Goal: Transaction & Acquisition: Purchase product/service

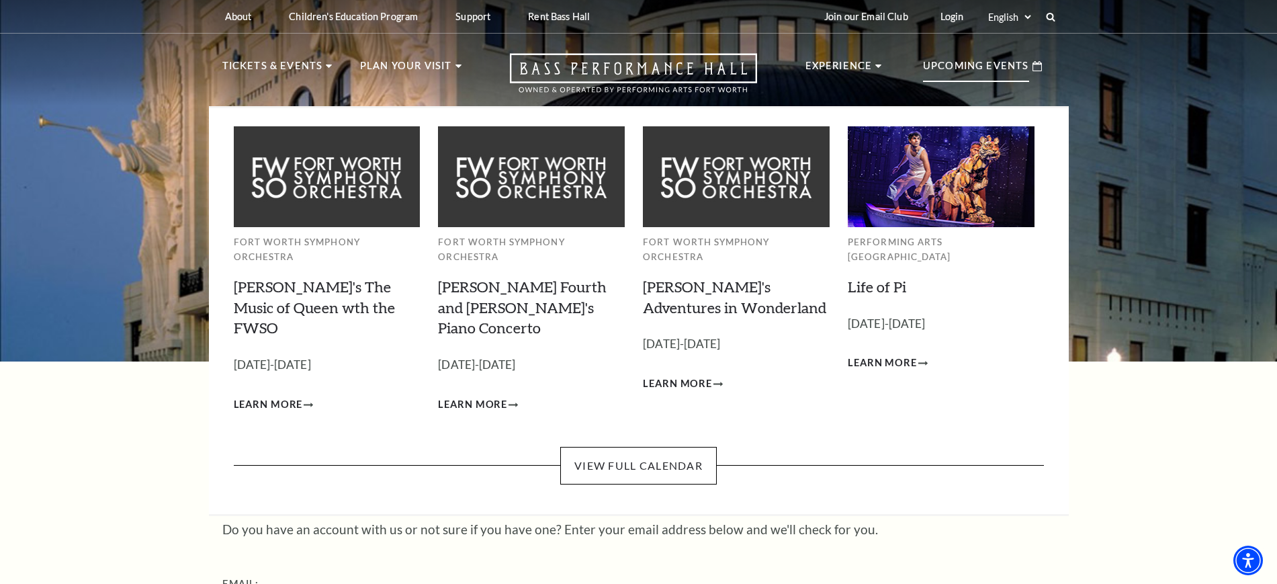
click at [954, 73] on p "Upcoming Events" at bounding box center [976, 70] width 106 height 24
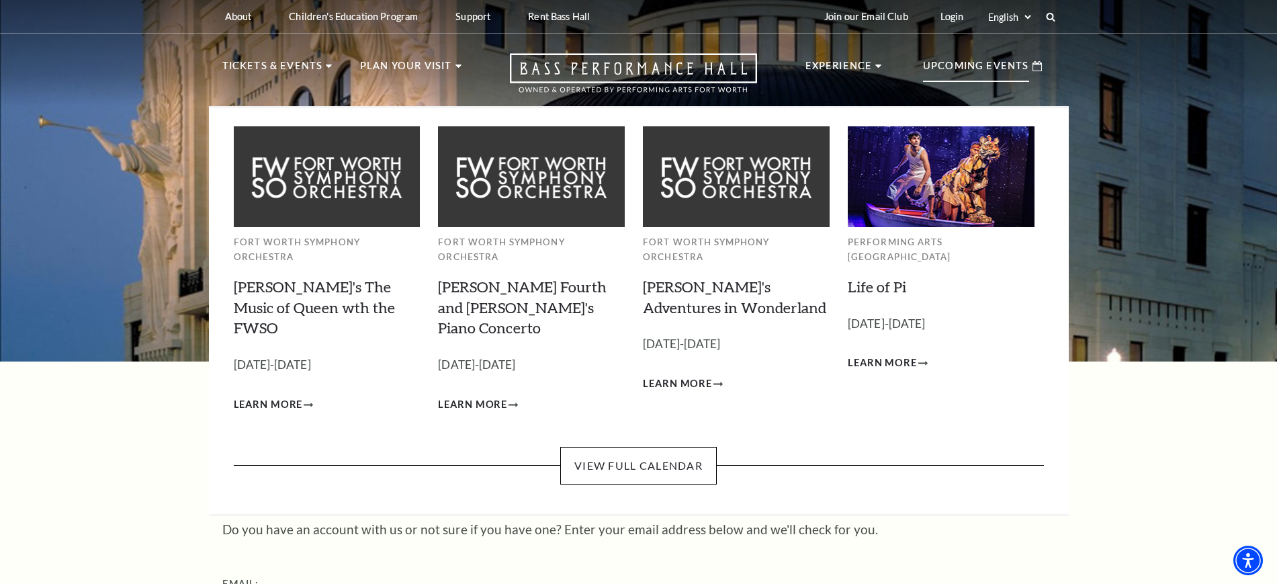
click at [943, 72] on p "Upcoming Events" at bounding box center [976, 70] width 106 height 24
click at [621, 447] on link "View Full Calendar" at bounding box center [638, 466] width 157 height 38
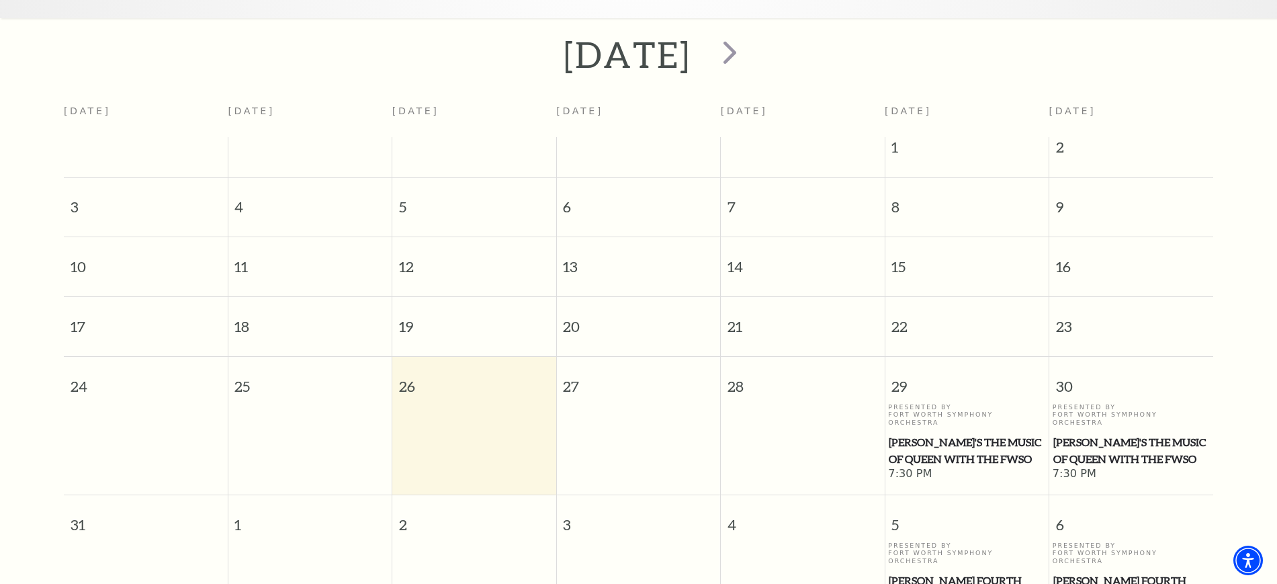
scroll to position [287, 0]
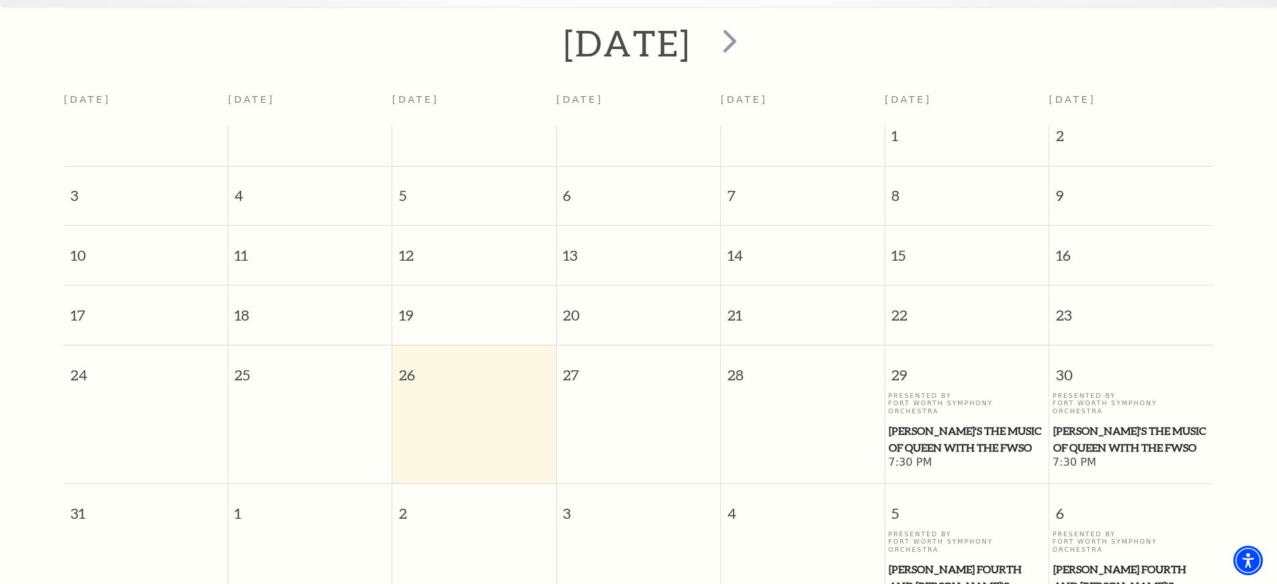
drag, startPoint x: 937, startPoint y: 412, endPoint x: 913, endPoint y: 420, distance: 25.3
click at [913, 423] on span "Windborne's The Music of Queen with the FWSO" at bounding box center [967, 439] width 156 height 33
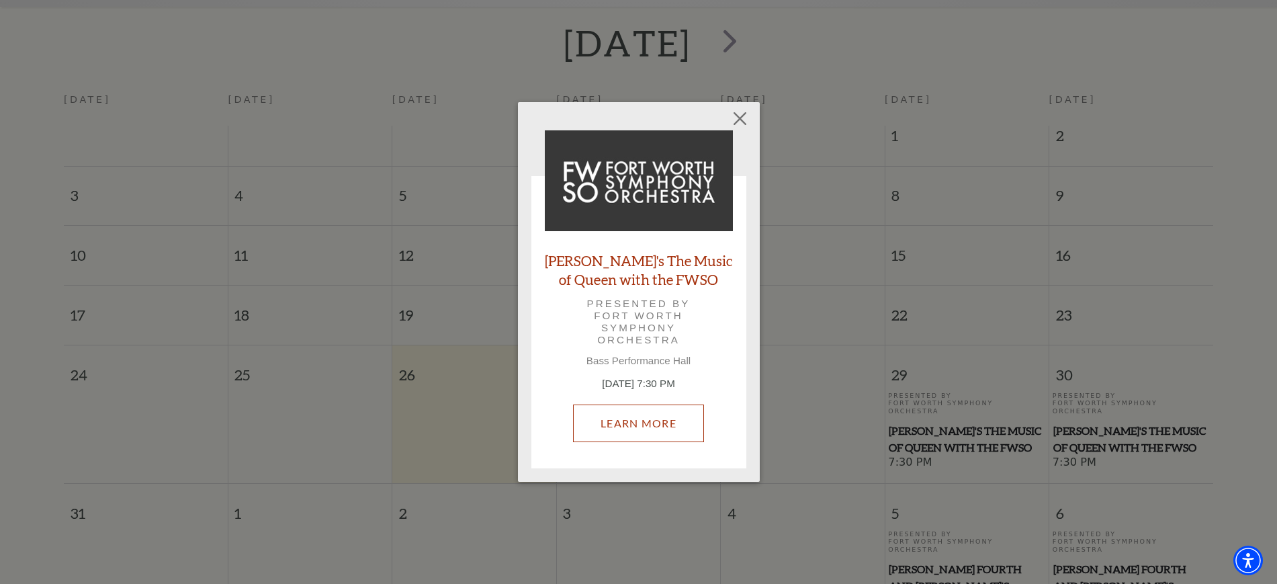
click at [630, 420] on link "Learn More" at bounding box center [638, 423] width 131 height 38
click at [746, 115] on button "Close" at bounding box center [740, 118] width 26 height 26
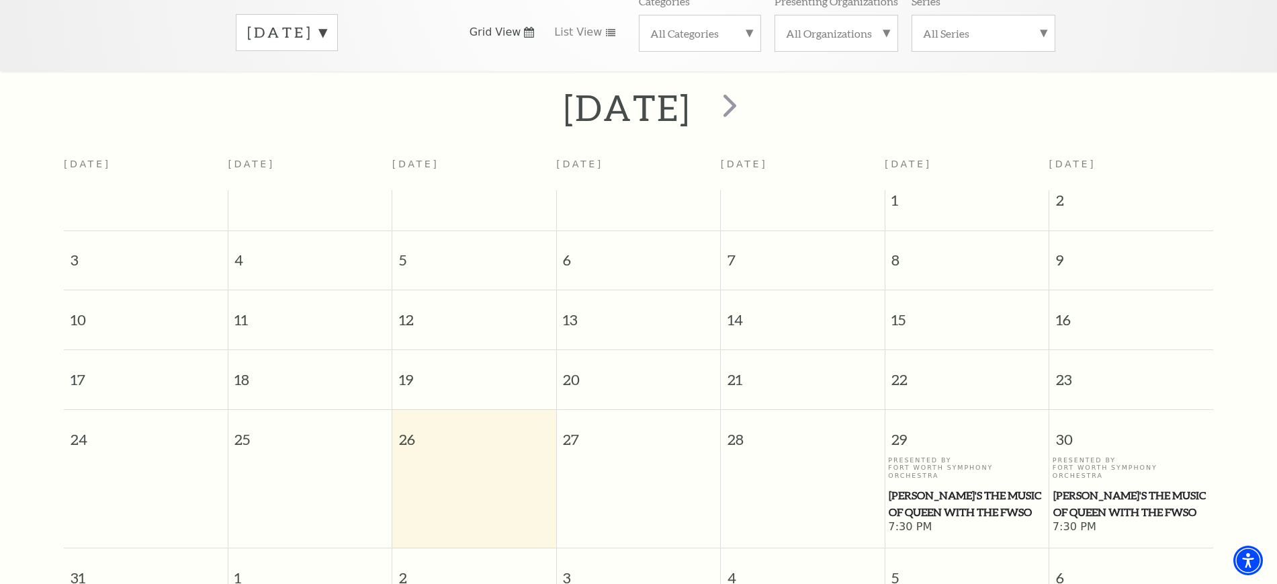
scroll to position [35, 0]
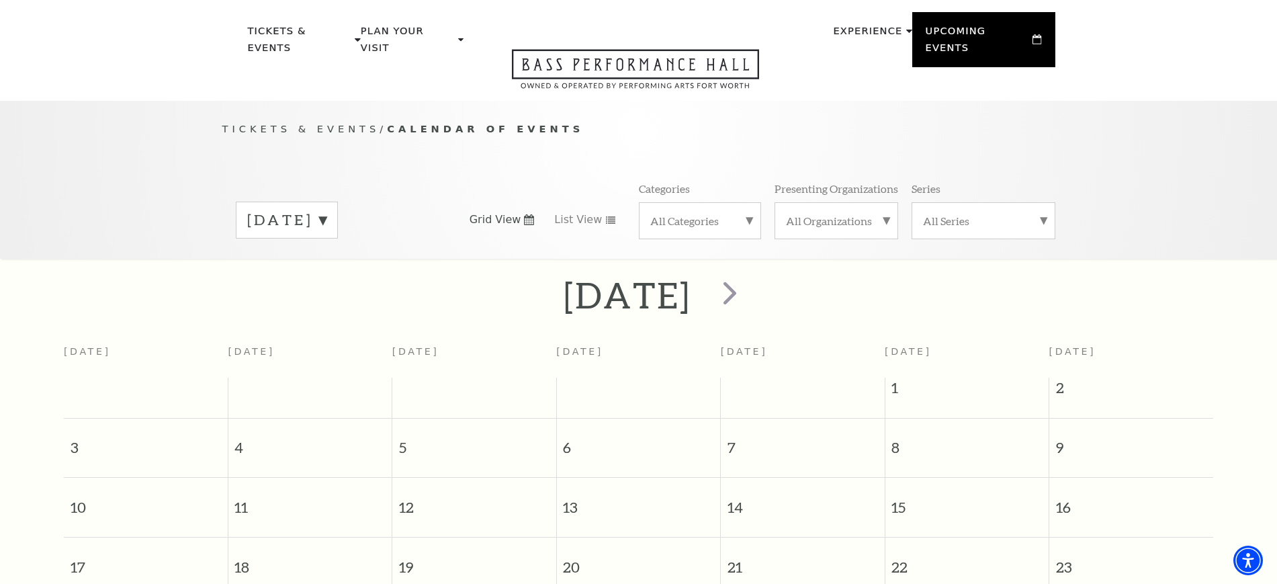
click at [308, 210] on label "August 2025" at bounding box center [286, 220] width 79 height 21
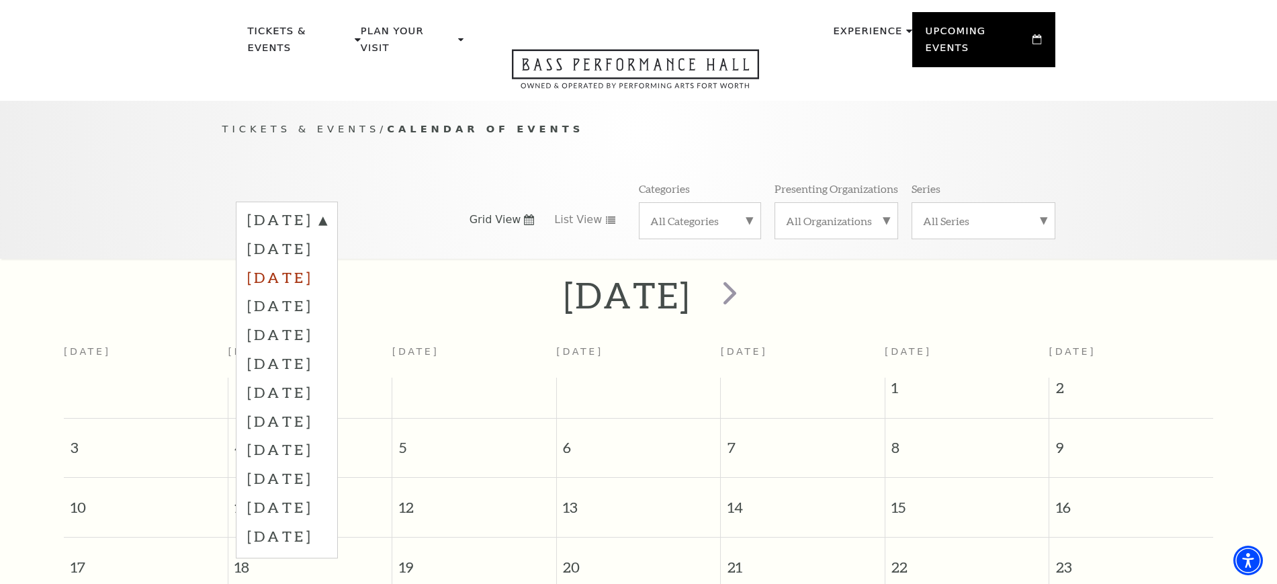
click at [301, 263] on label "October 2025" at bounding box center [286, 277] width 79 height 29
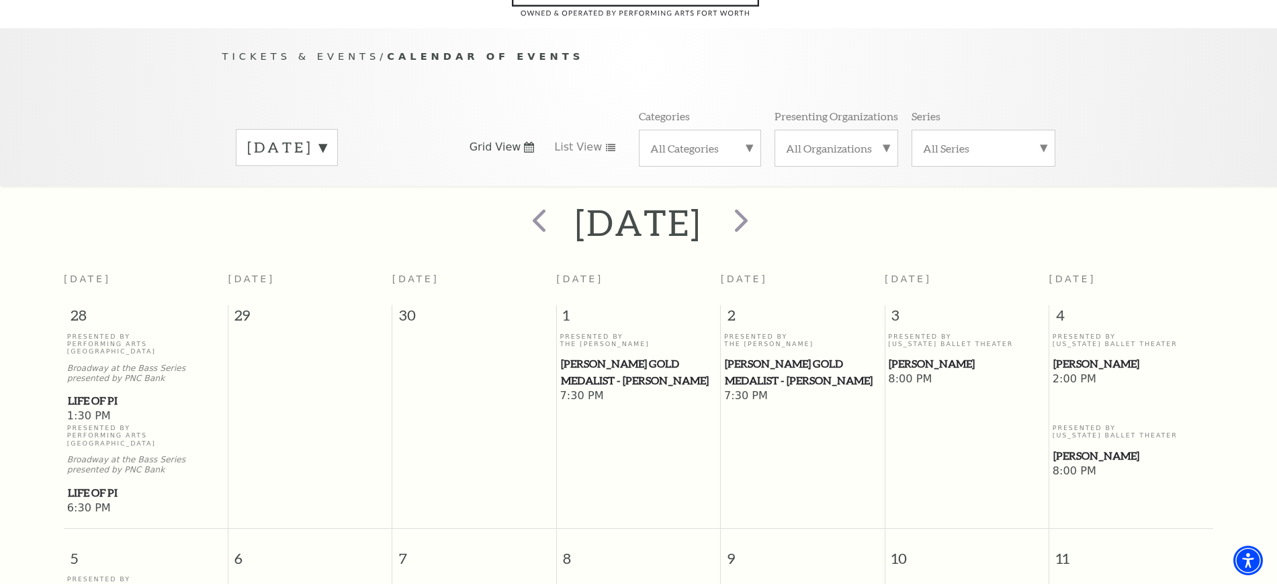
scroll to position [119, 0]
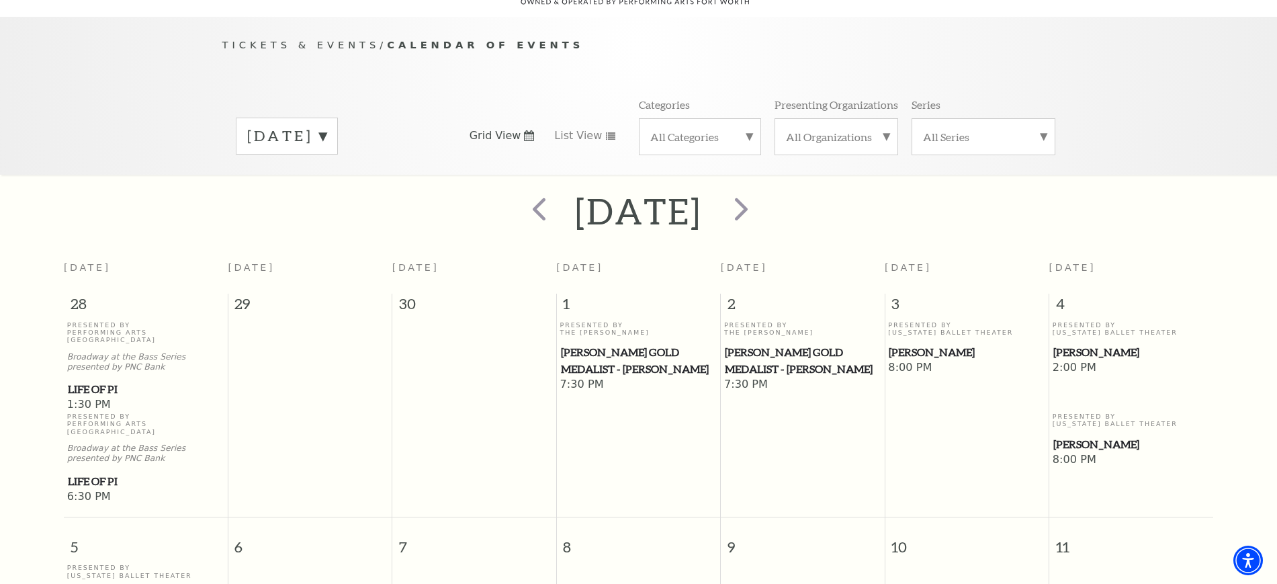
click at [1075, 344] on span "[PERSON_NAME]" at bounding box center [1131, 352] width 156 height 17
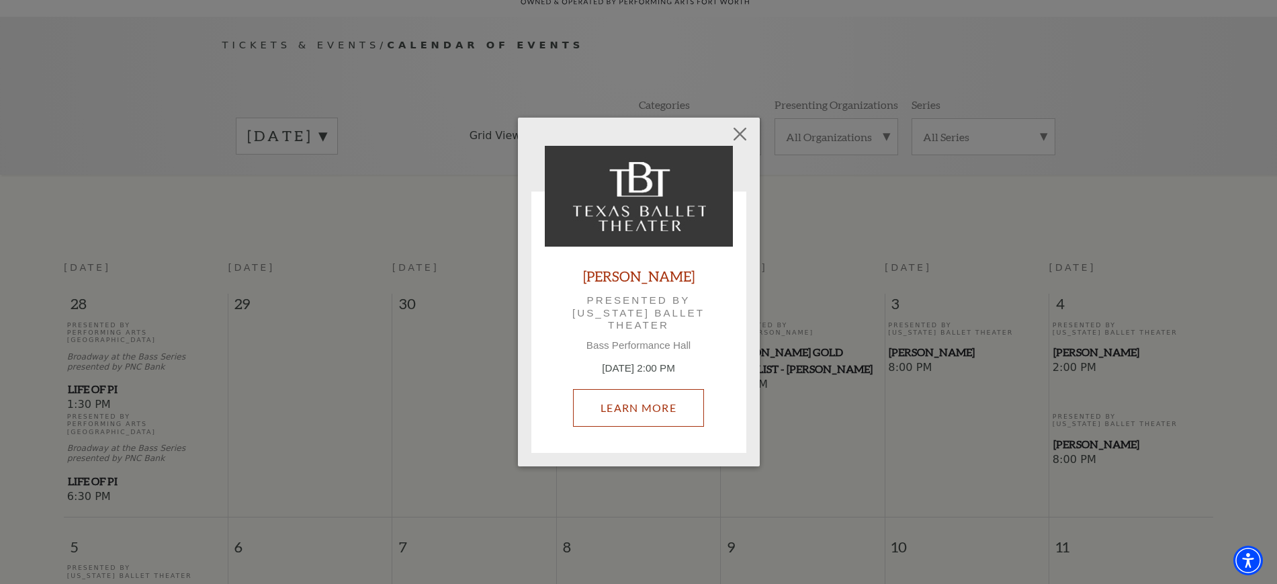
click at [648, 391] on link "Learn More" at bounding box center [638, 408] width 131 height 38
click at [737, 130] on button "Close" at bounding box center [740, 134] width 26 height 26
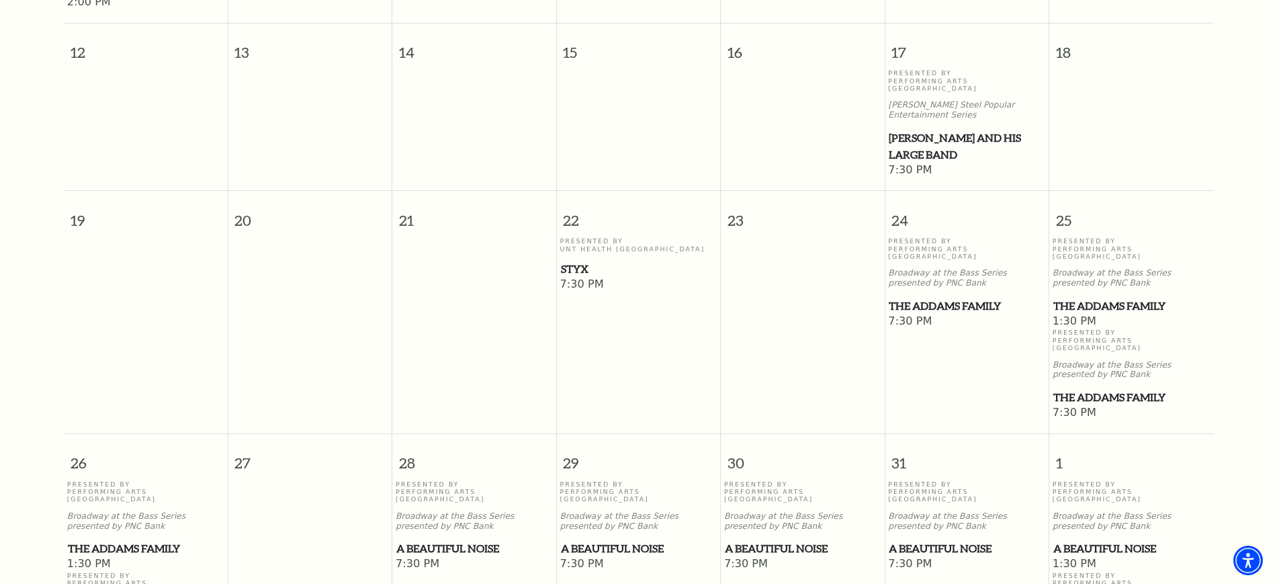
scroll to position [707, 0]
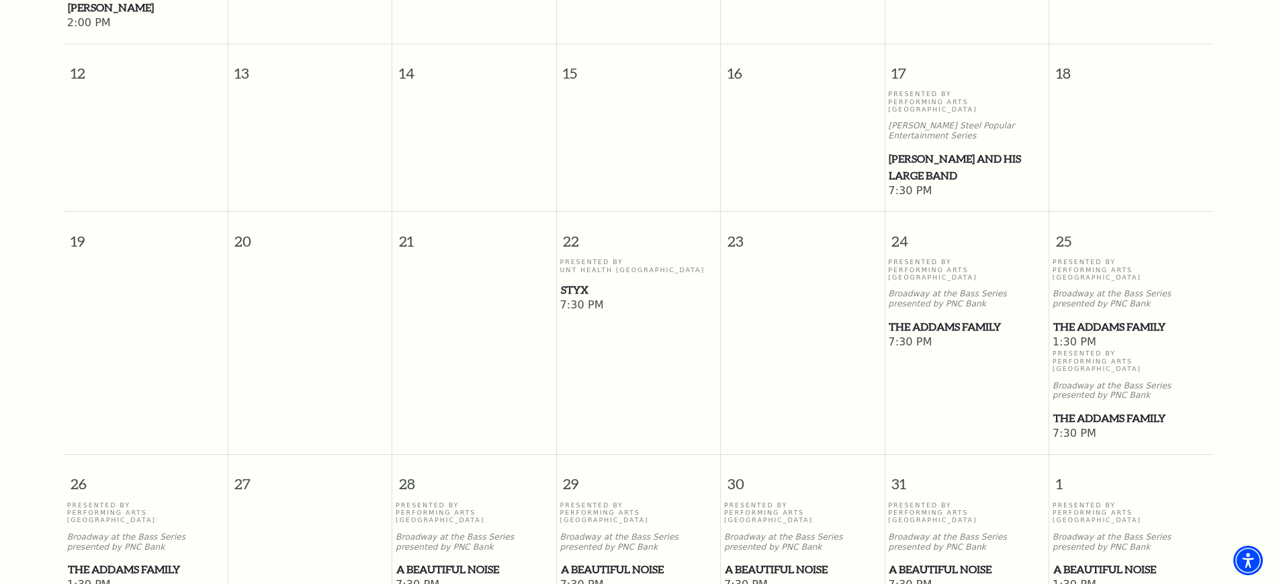
click at [932, 318] on span "The Addams Family" at bounding box center [967, 326] width 156 height 17
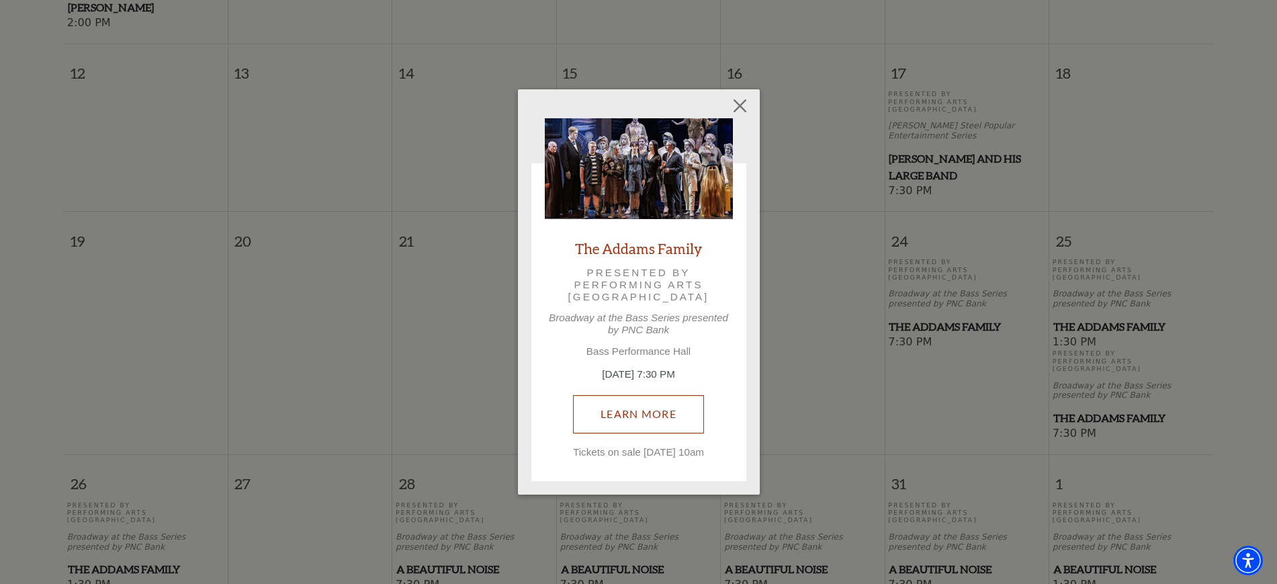
click at [633, 395] on link "Learn More" at bounding box center [638, 414] width 131 height 38
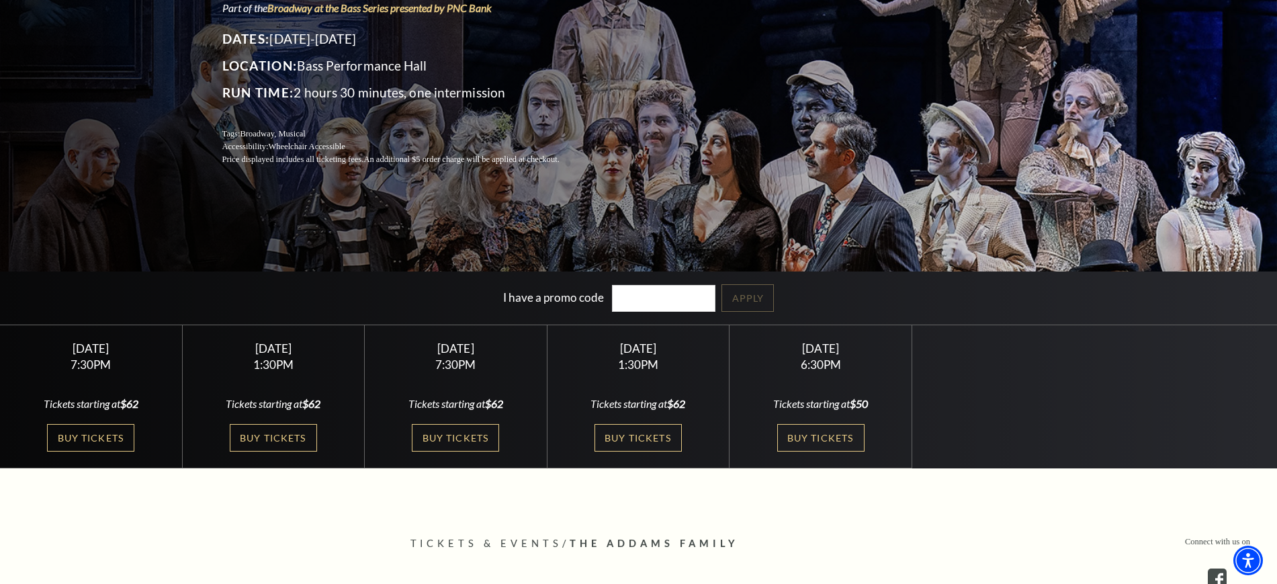
scroll to position [252, 0]
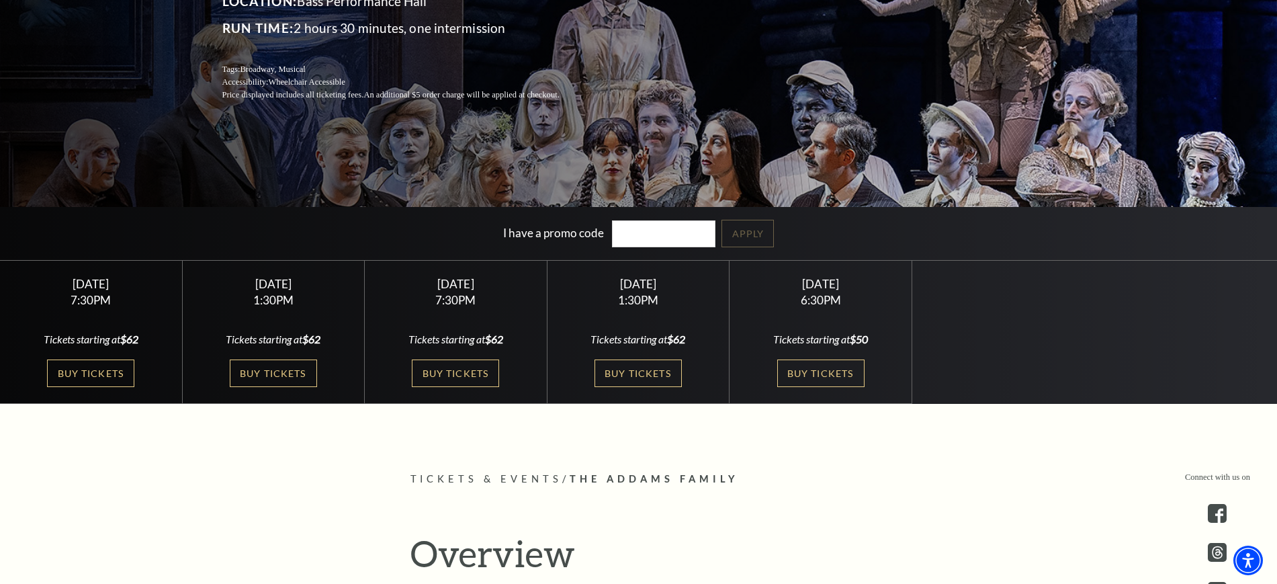
click at [85, 358] on div "Friday October 24 7:30PM Tickets starting at $62 Buy Tickets" at bounding box center [91, 332] width 183 height 143
click at [85, 367] on link "Buy Tickets" at bounding box center [90, 373] width 87 height 28
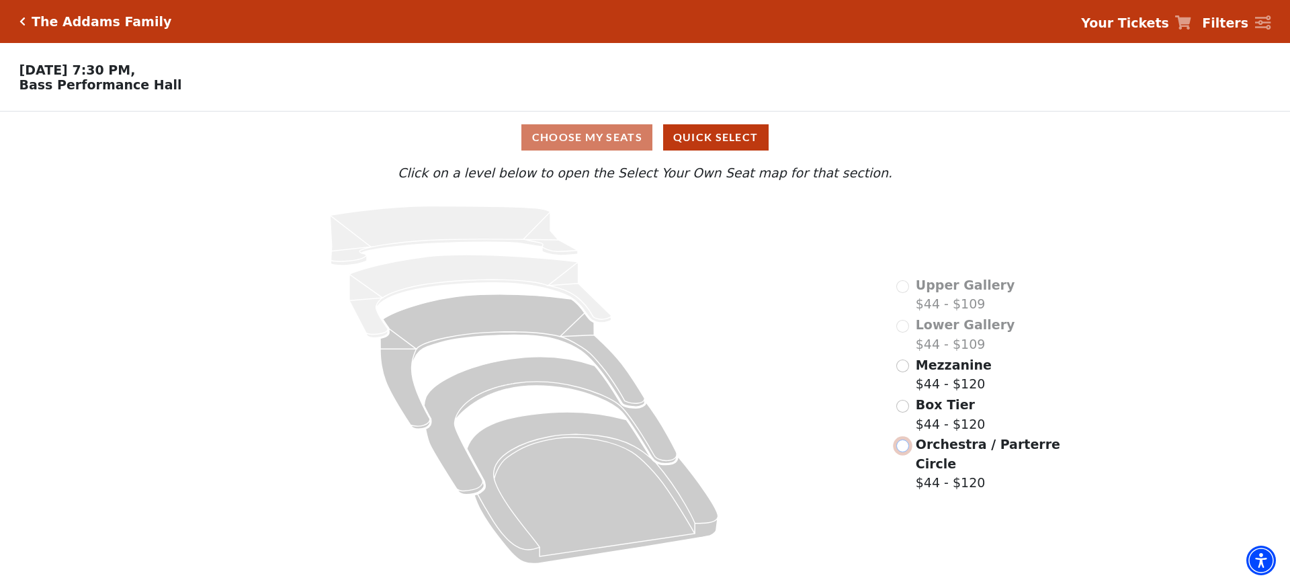
click at [900, 439] on input "Orchestra / Parterre Circle$44 - $120\a" at bounding box center [902, 445] width 13 height 13
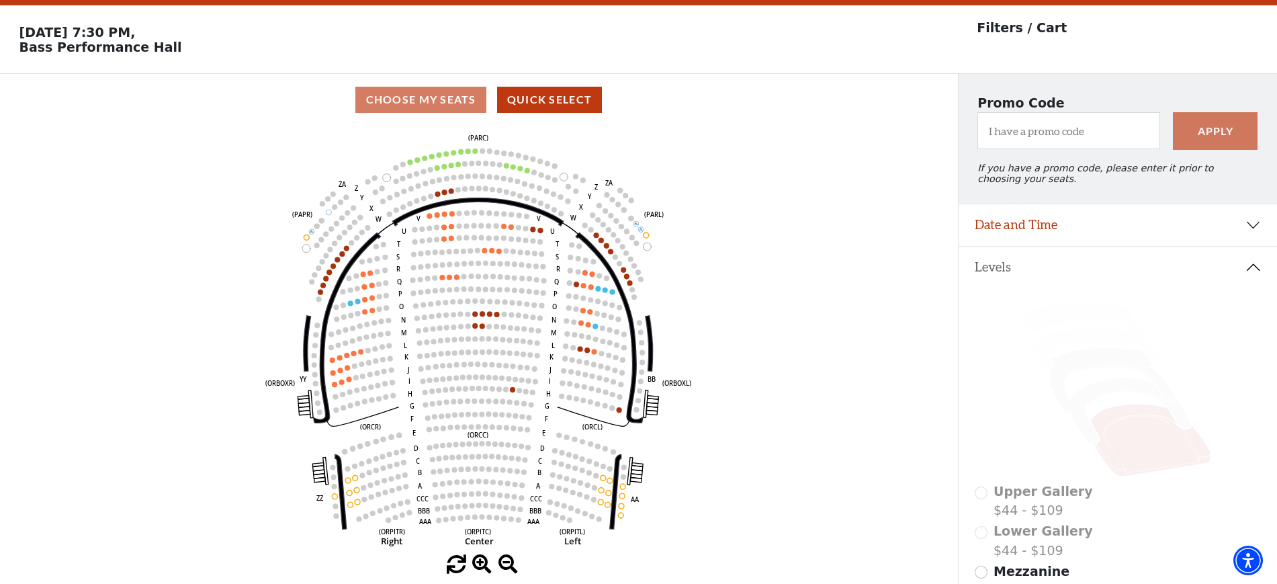
scroll to position [62, 0]
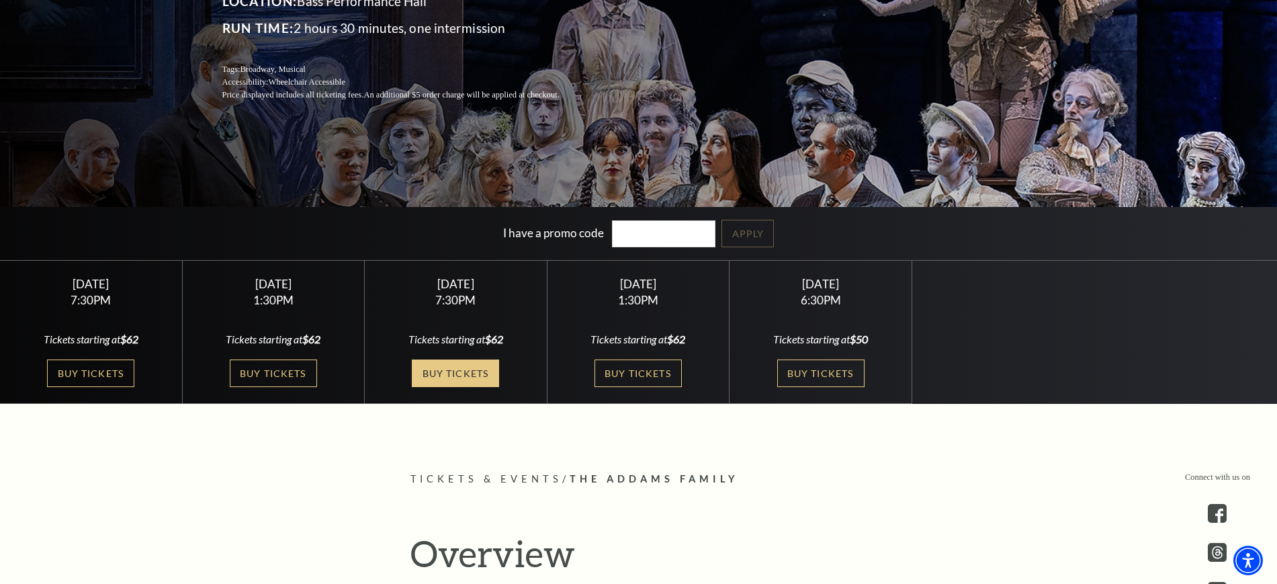
click at [470, 373] on link "Buy Tickets" at bounding box center [455, 373] width 87 height 28
click at [842, 376] on link "Buy Tickets" at bounding box center [820, 373] width 87 height 28
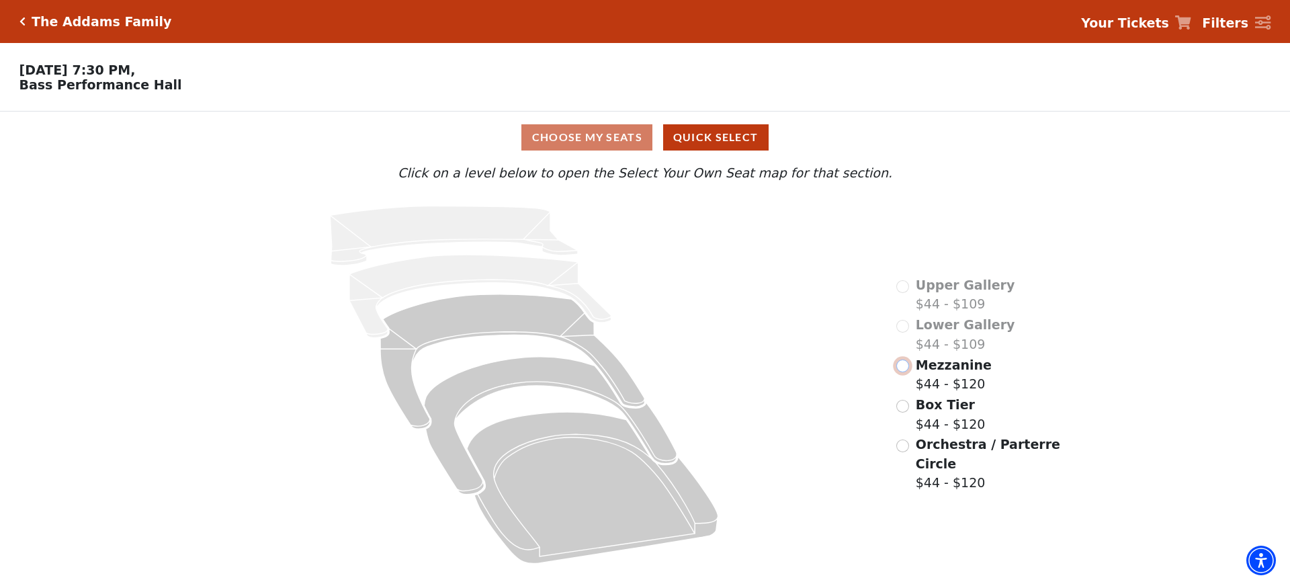
click at [906, 372] on input "Mezzanine$44 - $120\a" at bounding box center [902, 365] width 13 height 13
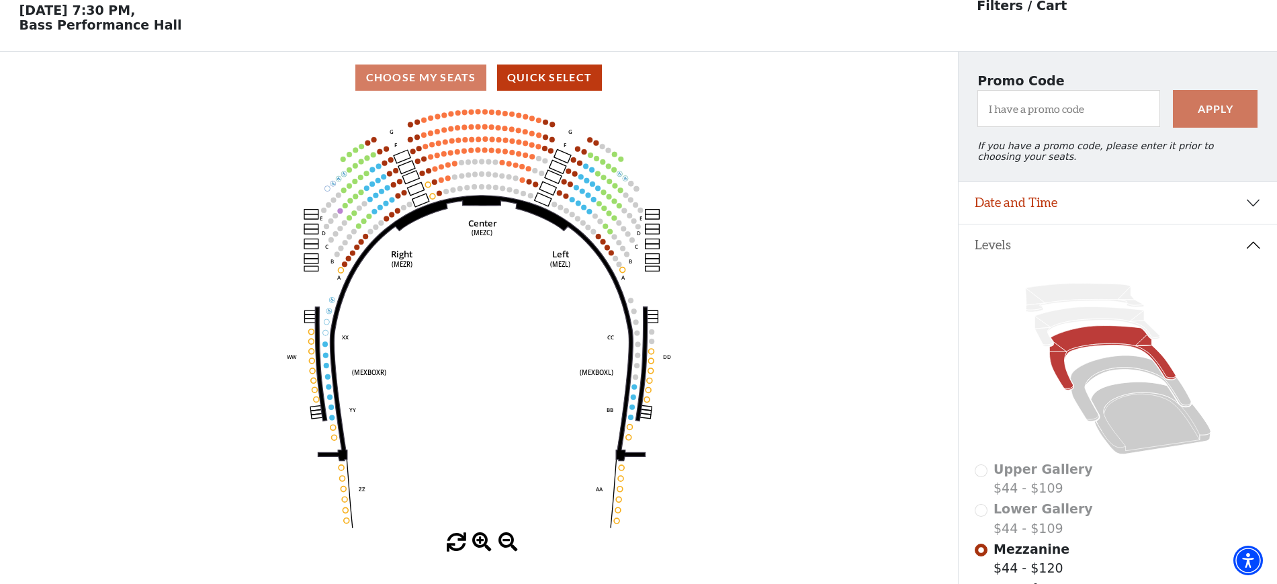
scroll to position [62, 0]
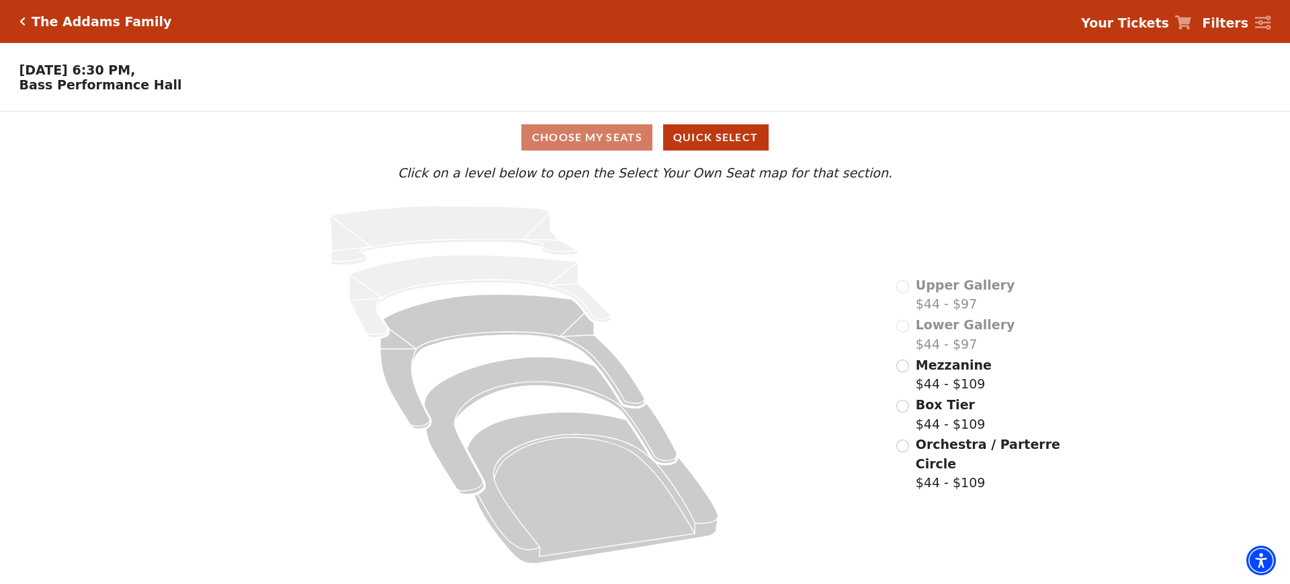
click at [894, 431] on div "Upper Gallery $44 - $97 Lower Gallery $44 - $97 Mezzanine $44 - $109 Box Tier $…" at bounding box center [979, 385] width 185 height 380
click at [900, 439] on input "Orchestra / Parterre Circle$44 - $109\a" at bounding box center [902, 445] width 13 height 13
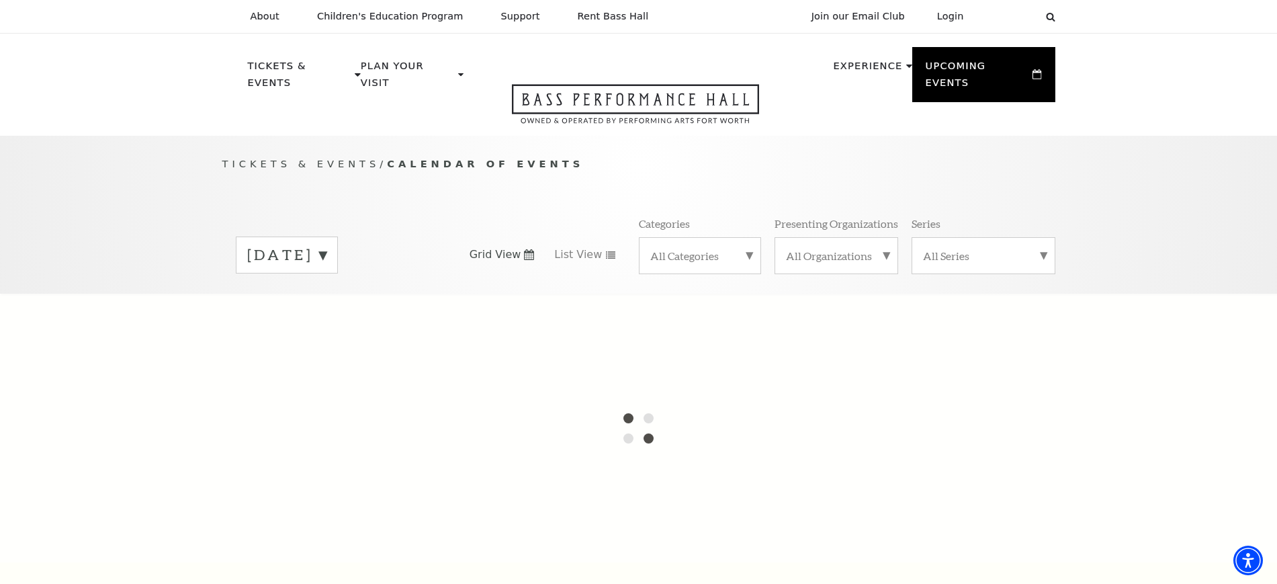
click at [327, 245] on label "August 2025" at bounding box center [286, 255] width 79 height 21
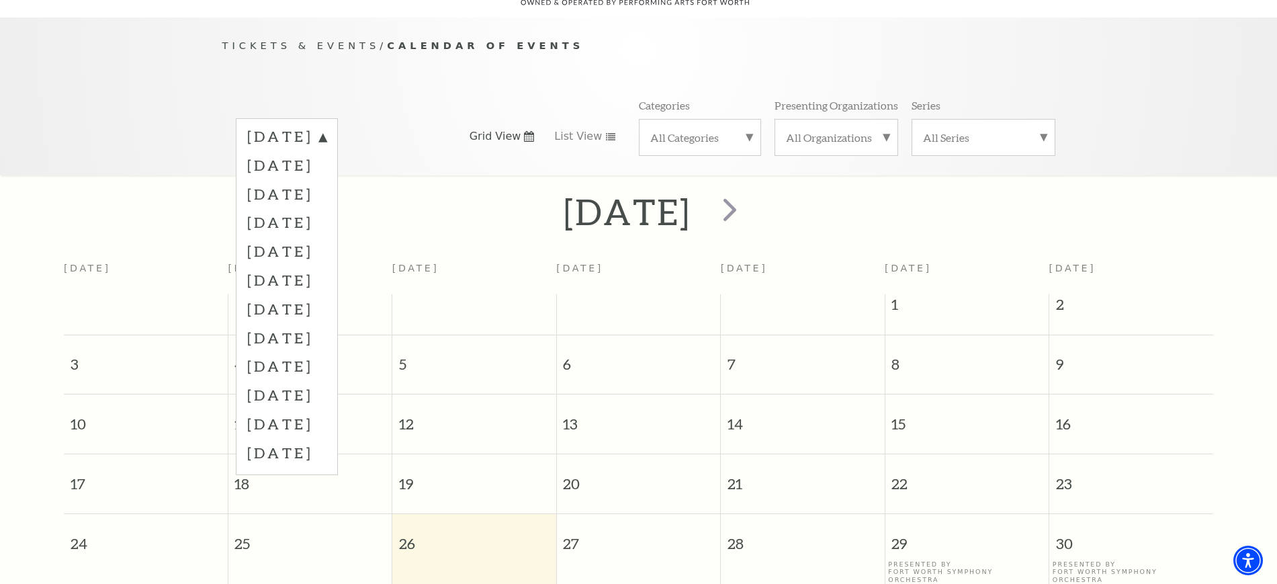
scroll to position [119, 0]
click at [320, 237] on label "December 2025" at bounding box center [286, 250] width 79 height 29
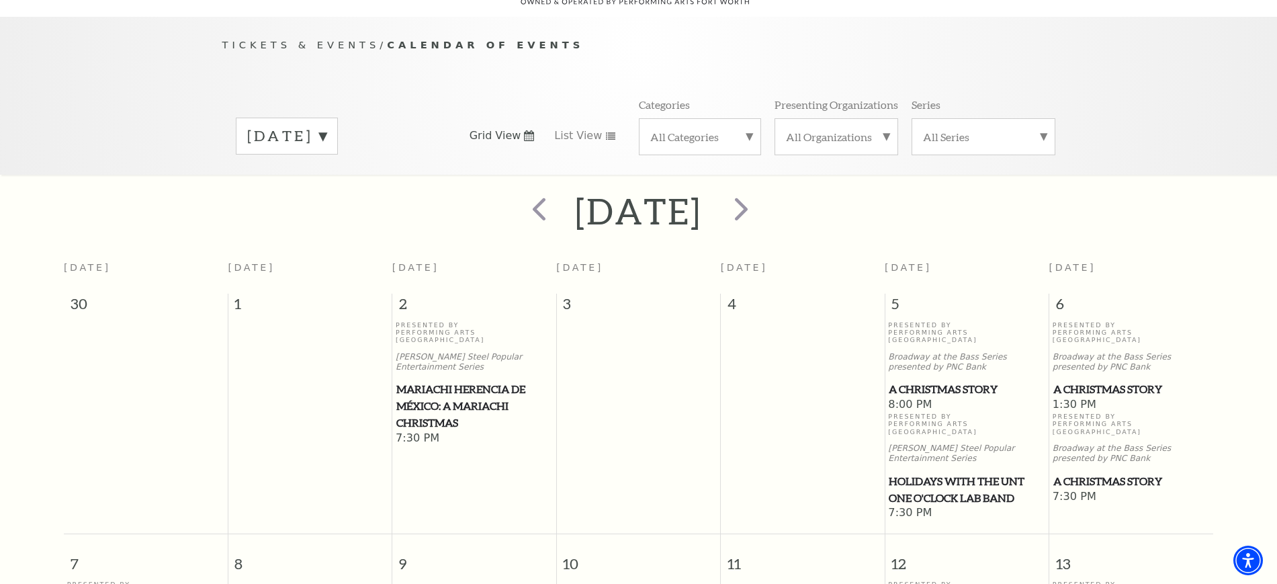
click at [957, 381] on span "A Christmas Story" at bounding box center [967, 389] width 156 height 17
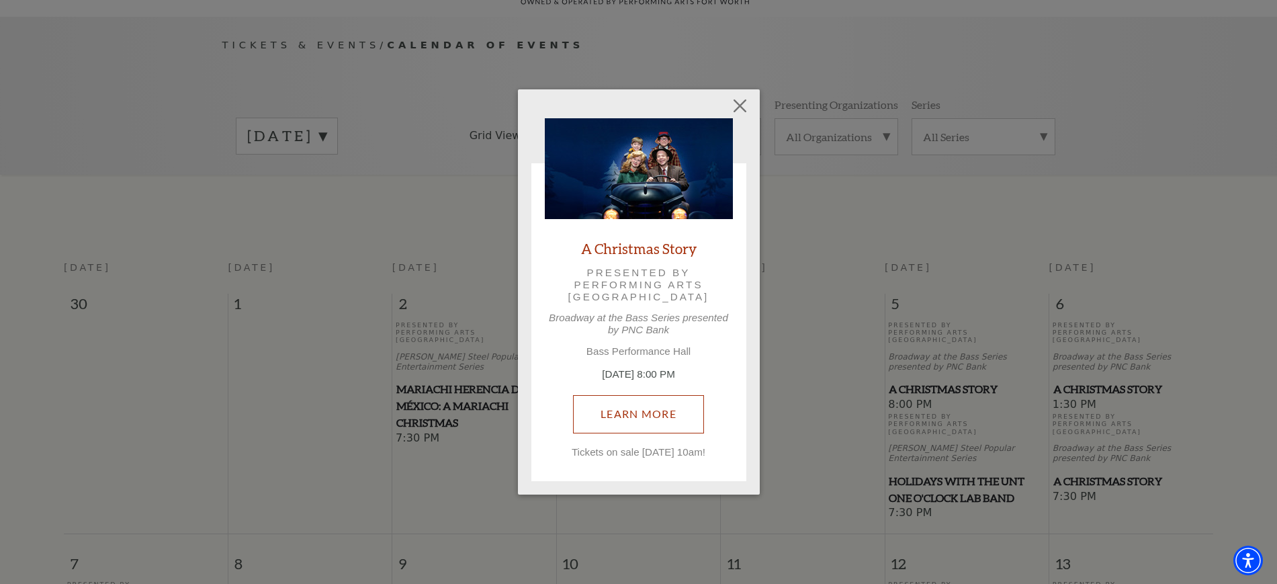
click at [623, 421] on link "Learn More" at bounding box center [638, 414] width 131 height 38
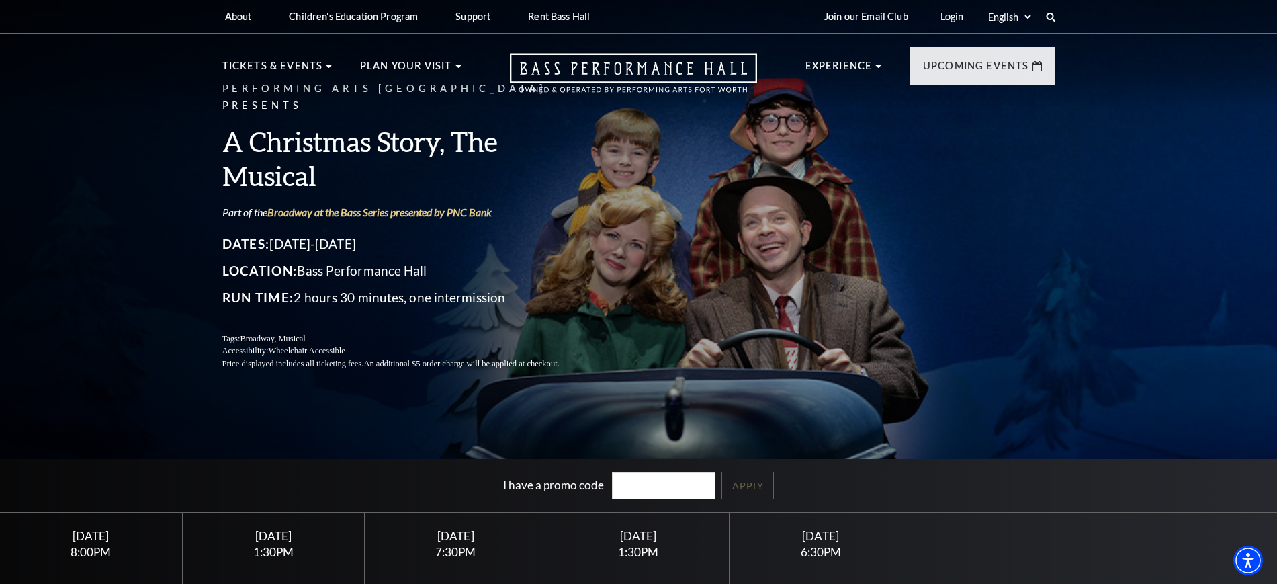
scroll to position [336, 0]
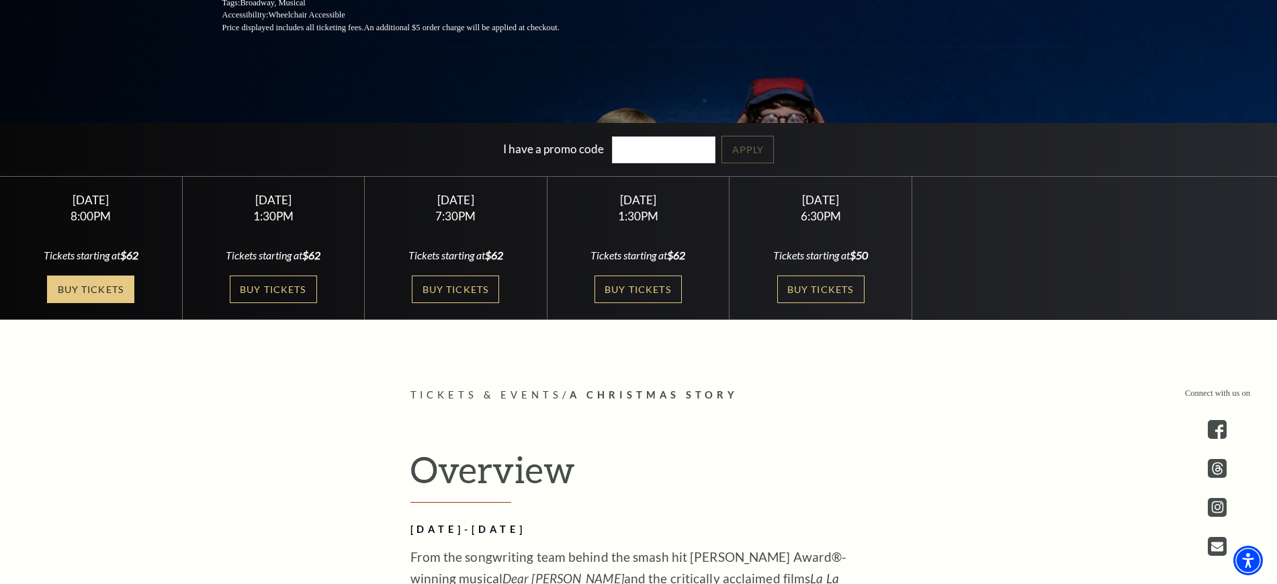
click at [97, 289] on link "Buy Tickets" at bounding box center [90, 289] width 87 height 28
click at [92, 296] on link "Buy Tickets" at bounding box center [90, 289] width 87 height 28
click at [644, 297] on link "Buy Tickets" at bounding box center [638, 289] width 87 height 28
click at [827, 284] on link "Buy Tickets" at bounding box center [820, 289] width 87 height 28
click at [629, 279] on link "Buy Tickets" at bounding box center [638, 289] width 87 height 28
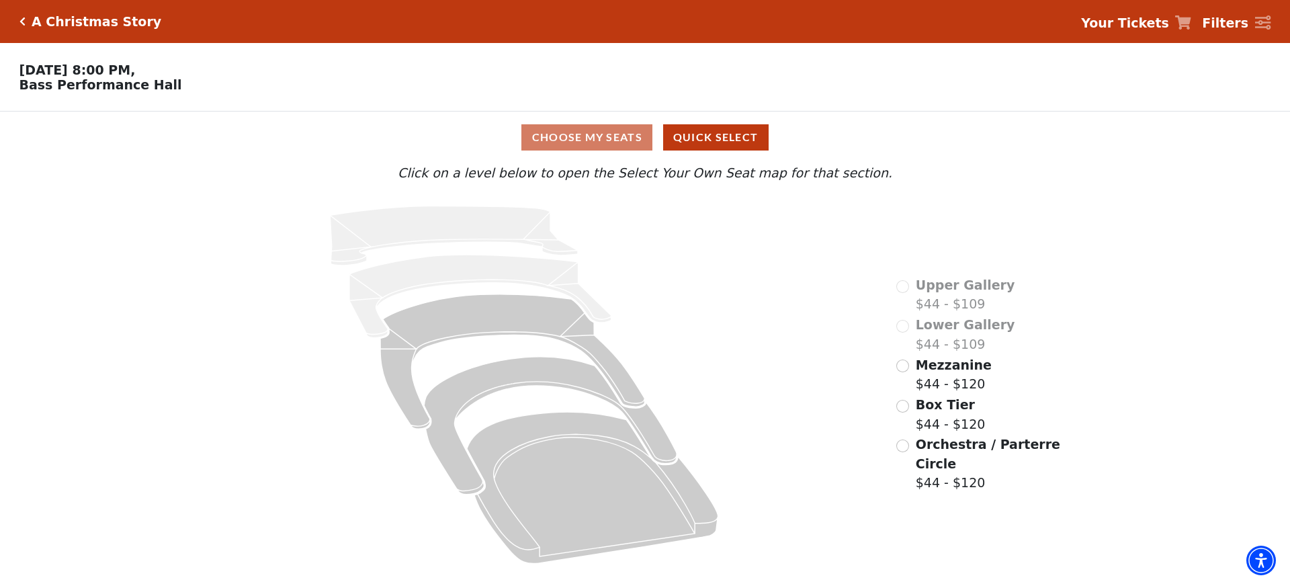
click at [910, 435] on div "Orchestra / Parterre Circle $44 - $120" at bounding box center [979, 464] width 166 height 58
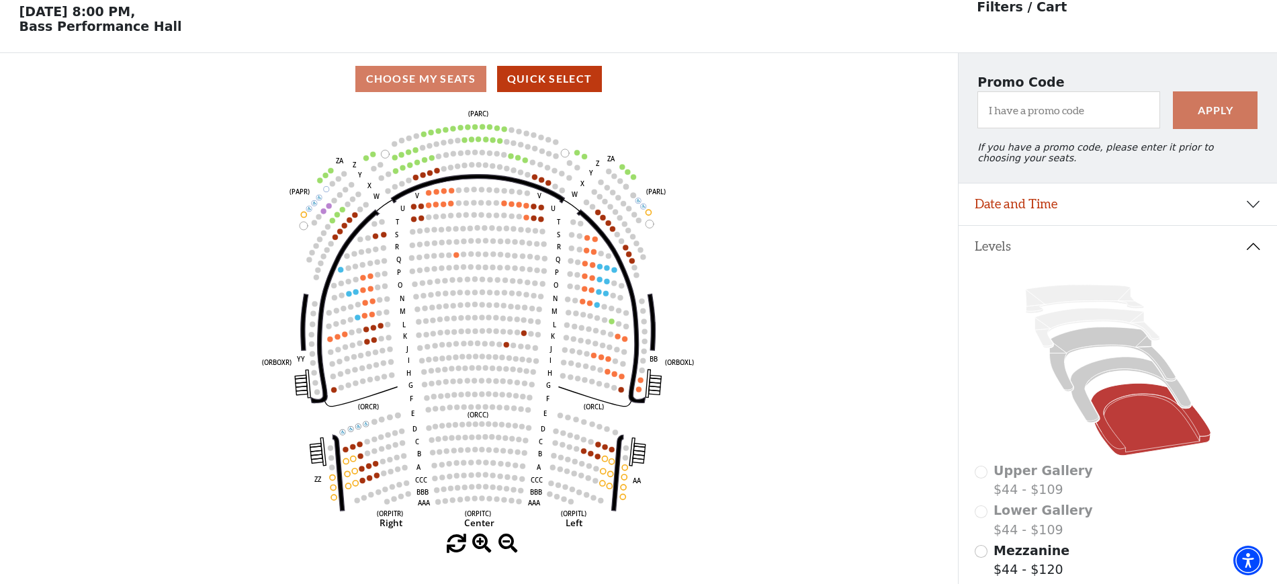
scroll to position [62, 0]
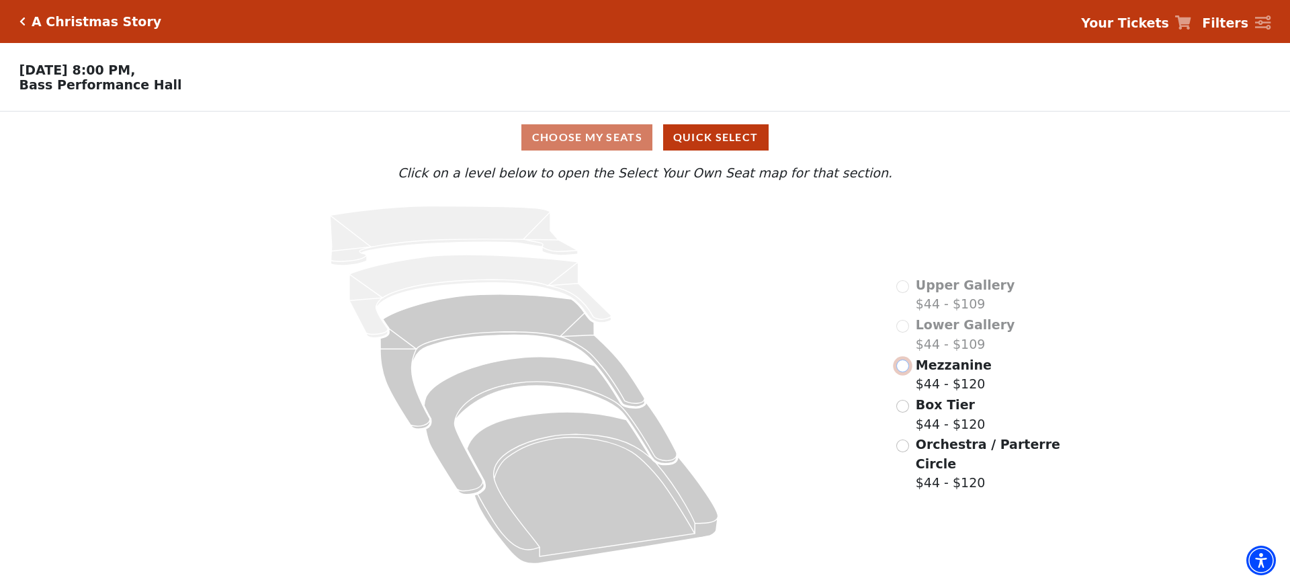
click at [896, 372] on input "Mezzanine$44 - $120\a" at bounding box center [902, 365] width 13 height 13
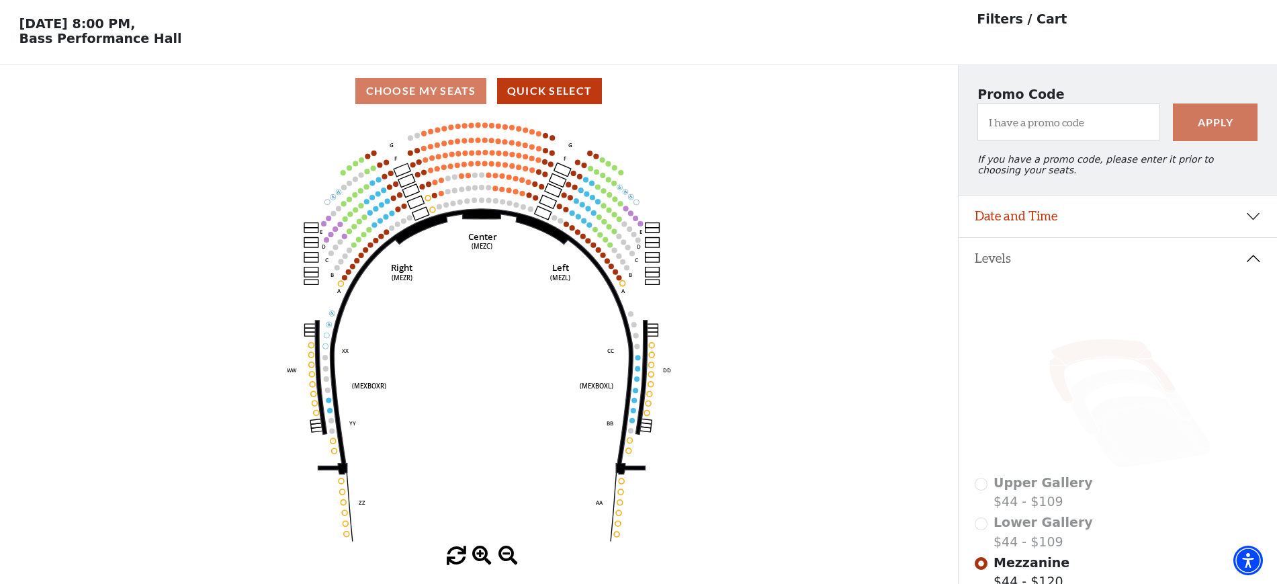
scroll to position [62, 0]
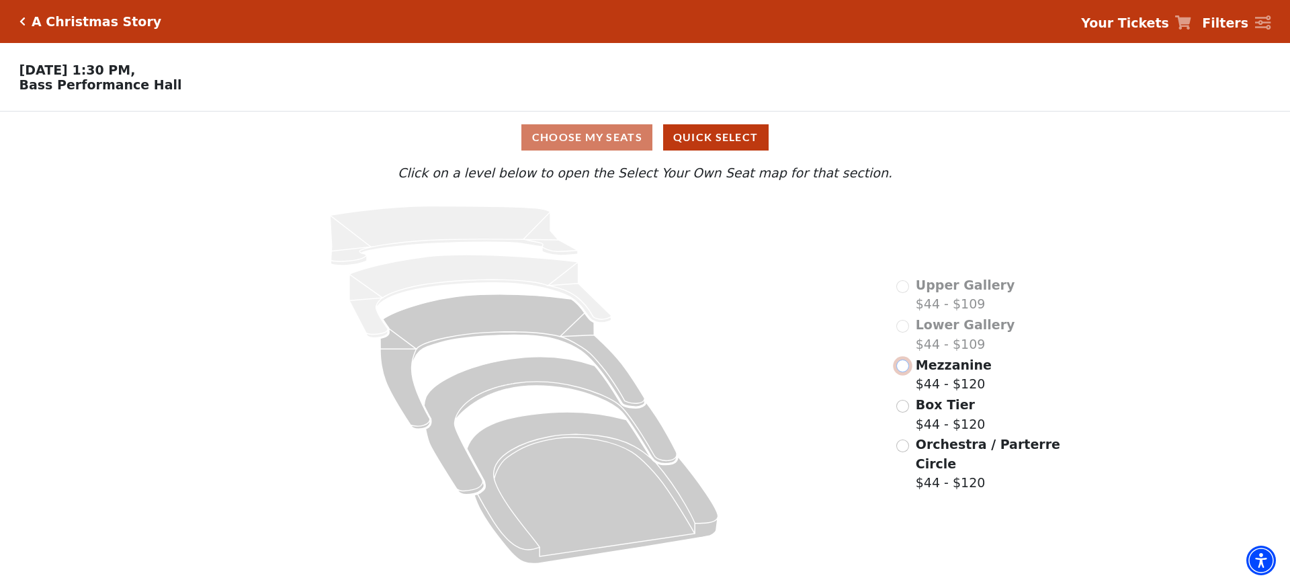
click at [902, 372] on input "Mezzanine$44 - $120\a" at bounding box center [902, 365] width 13 height 13
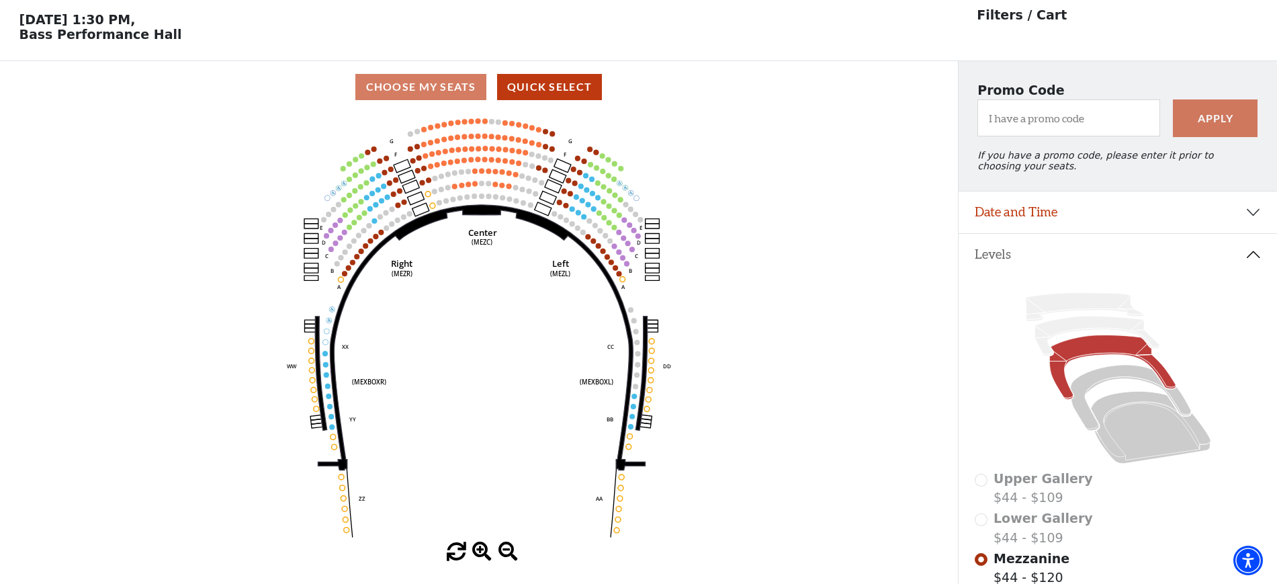
scroll to position [62, 0]
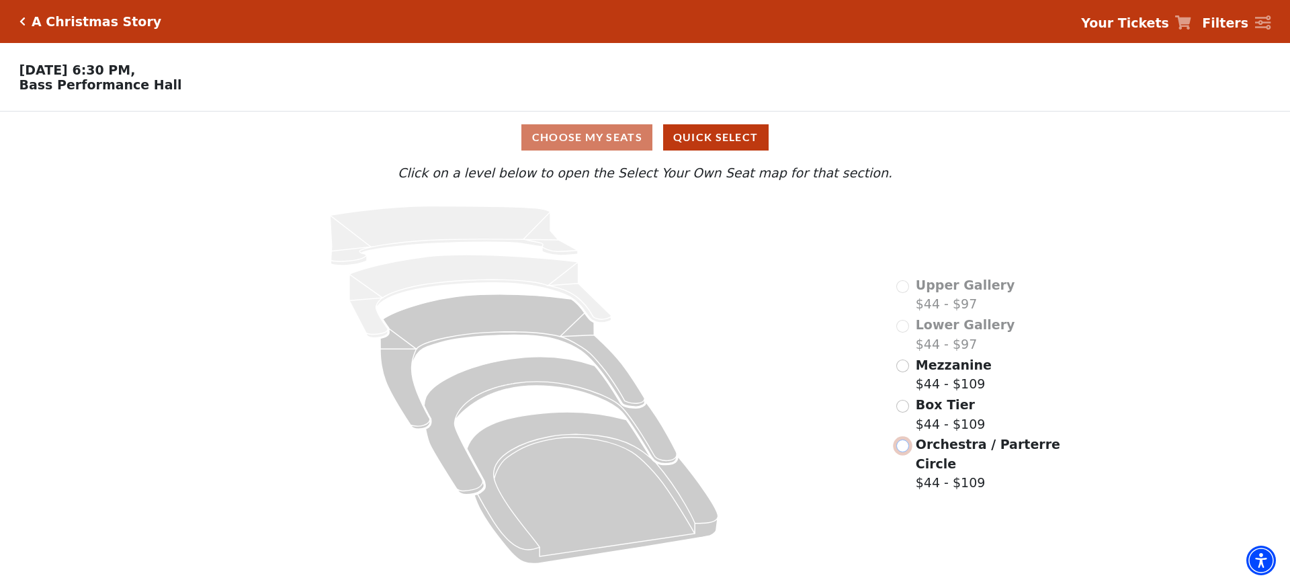
click at [900, 439] on input "Orchestra / Parterre Circle$44 - $109\a" at bounding box center [902, 445] width 13 height 13
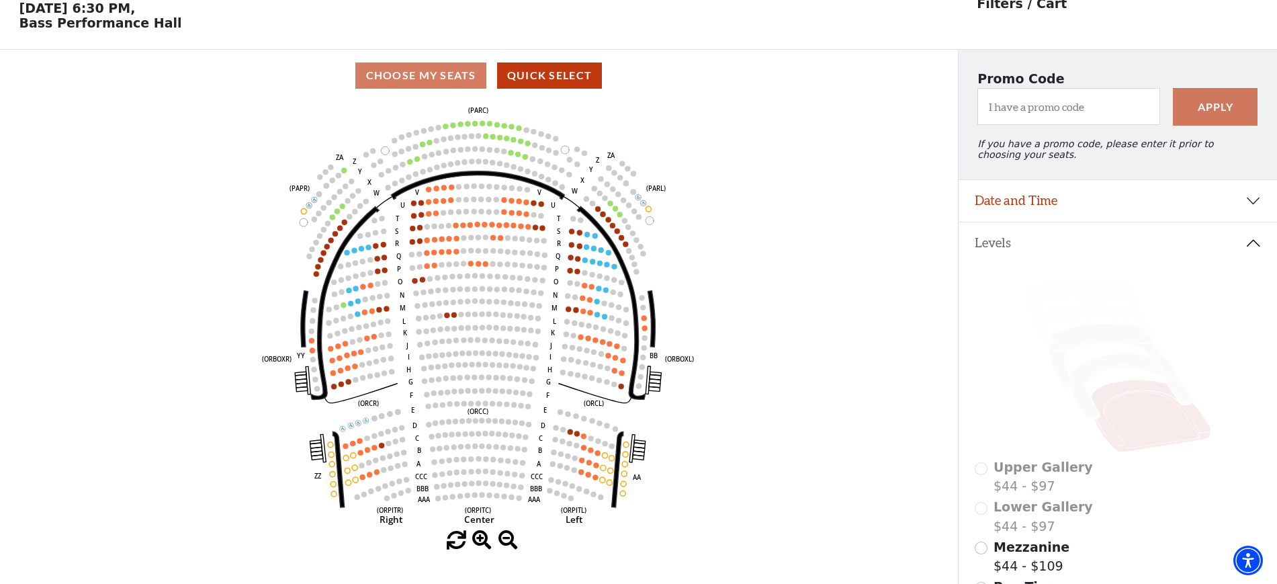
scroll to position [62, 0]
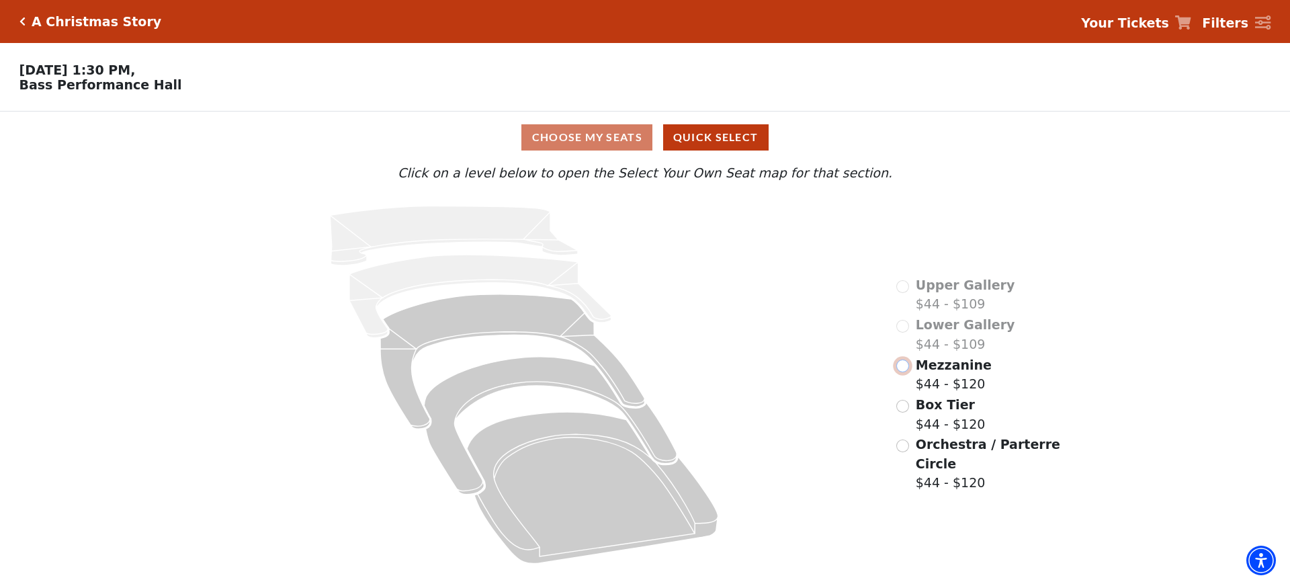
click at [903, 372] on input "Mezzanine$44 - $120\a" at bounding box center [902, 365] width 13 height 13
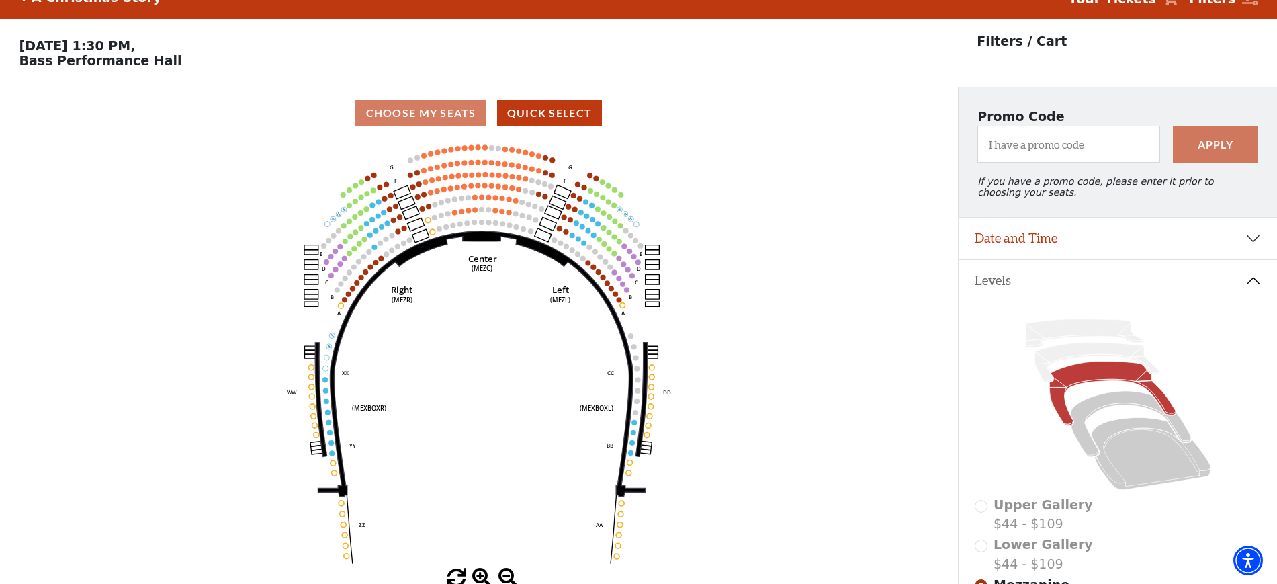
scroll to position [62, 0]
